Goal: Find specific page/section: Find specific page/section

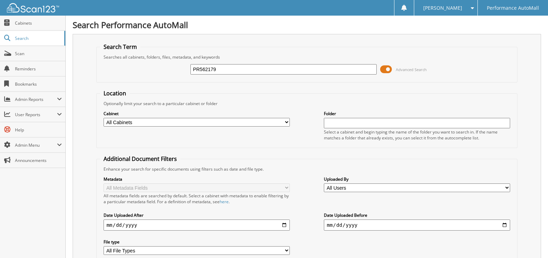
type input "PR562179"
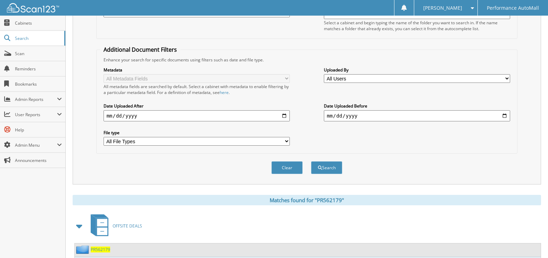
scroll to position [278, 0]
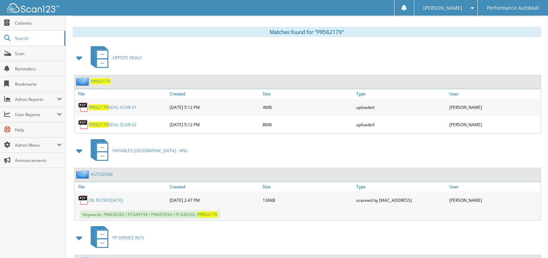
click at [125, 125] on link "PR562179 DEAL SCAN V2" at bounding box center [113, 125] width 48 height 6
click at [29, 30] on link "Cabinets" at bounding box center [32, 23] width 65 height 15
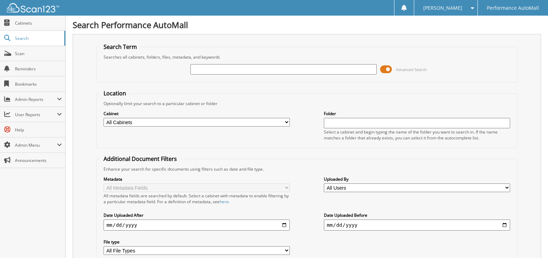
click at [228, 71] on input "text" at bounding box center [283, 69] width 186 height 10
type input "PC649337"
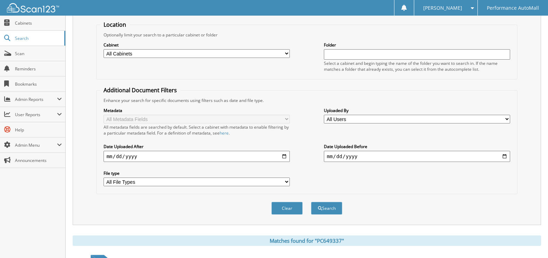
scroll to position [240, 0]
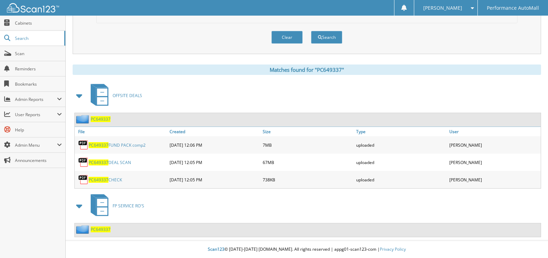
click at [114, 162] on link "PC649337 DEAL SCAN" at bounding box center [110, 163] width 42 height 6
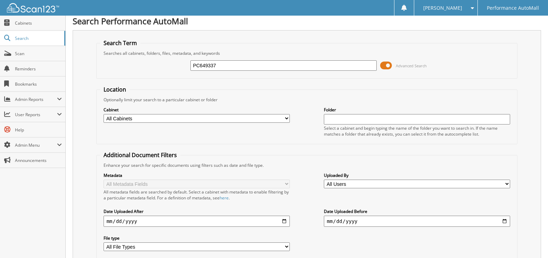
scroll to position [0, 0]
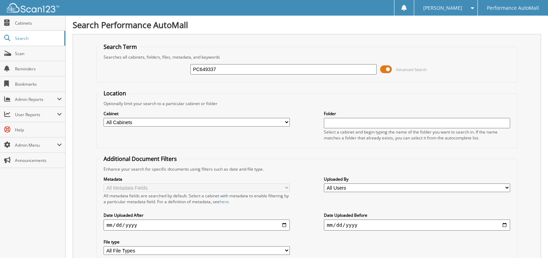
click at [219, 68] on input "PC649337" at bounding box center [283, 69] width 186 height 10
type input "PC623980"
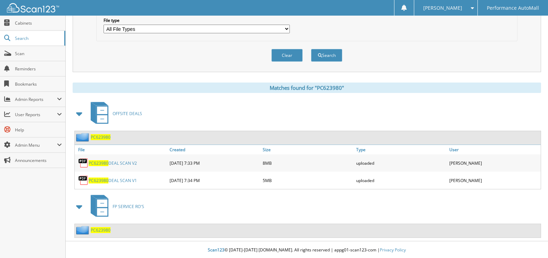
scroll to position [223, 0]
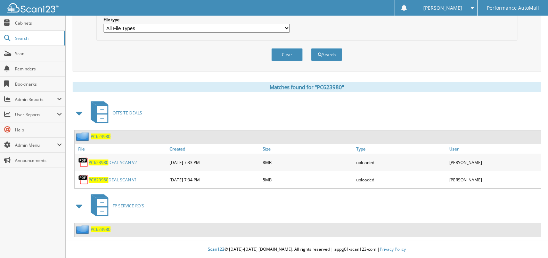
click at [123, 164] on link "PC623980 DEAL SCAN V2" at bounding box center [113, 163] width 48 height 6
